Goal: Information Seeking & Learning: Learn about a topic

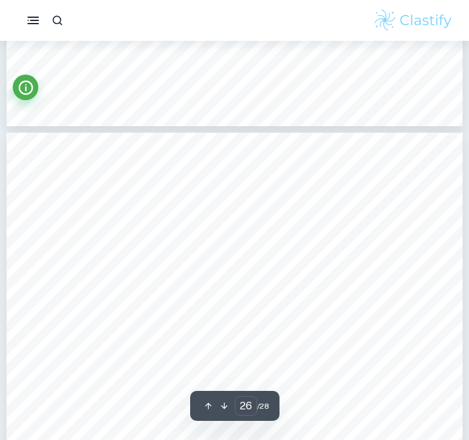
scroll to position [16589, 0]
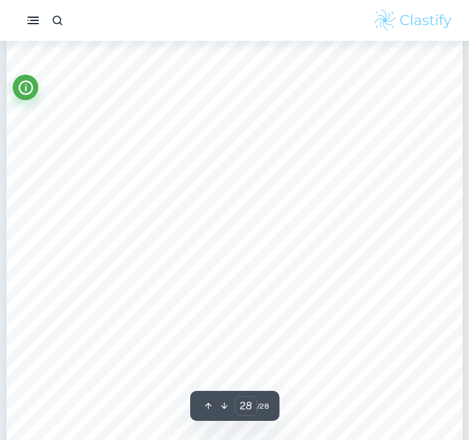
type input "27"
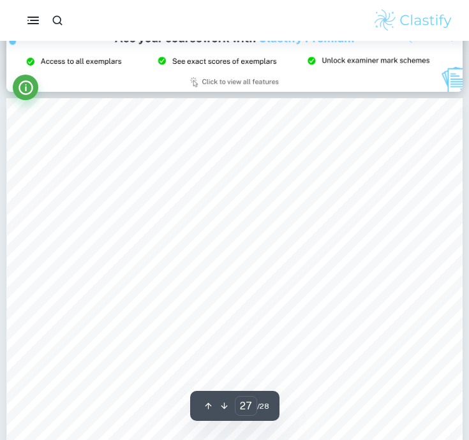
scroll to position [17314, 0]
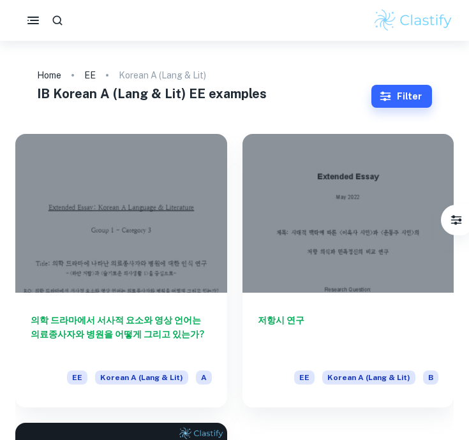
scroll to position [15, 0]
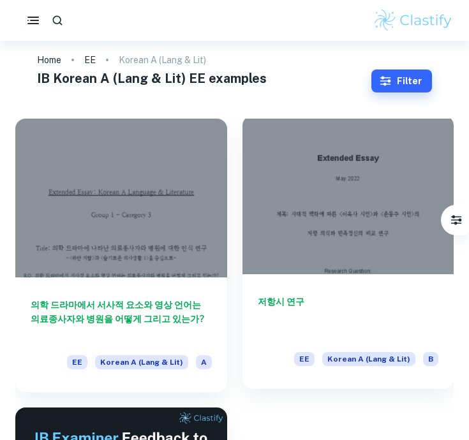
click at [333, 138] on div at bounding box center [349, 195] width 212 height 159
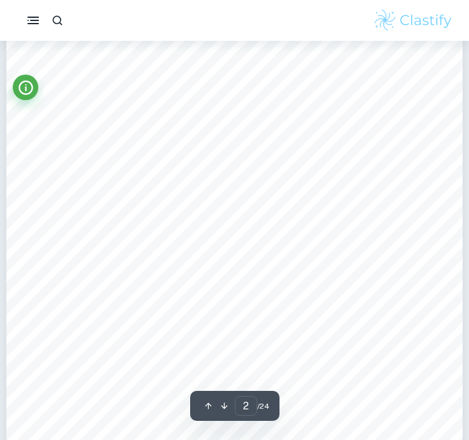
scroll to position [894, 0]
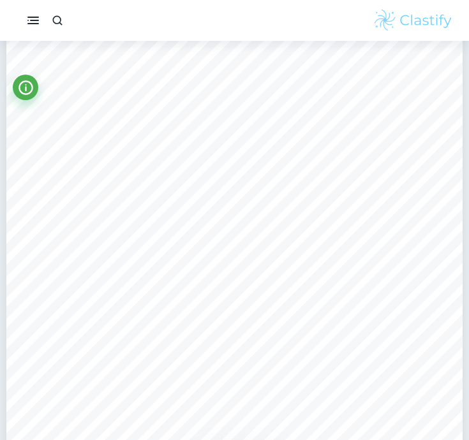
type input "1"
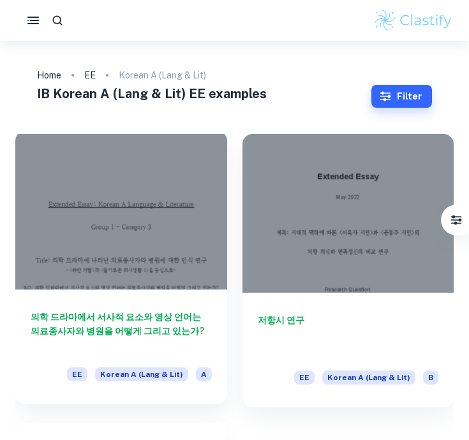
click at [174, 218] on div at bounding box center [121, 210] width 212 height 159
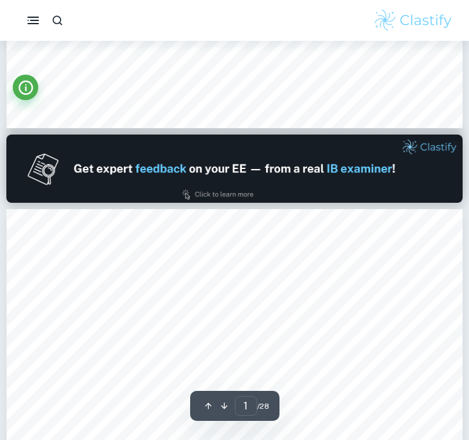
type input "2"
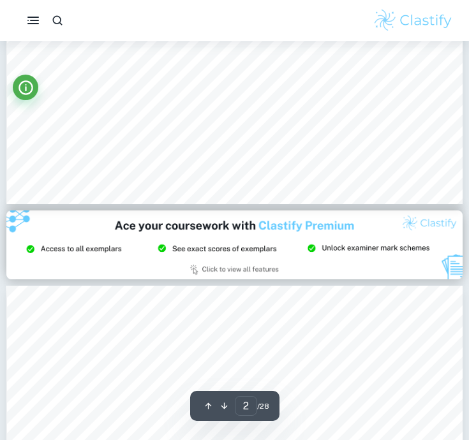
scroll to position [1226, 0]
